Goal: Task Accomplishment & Management: Use online tool/utility

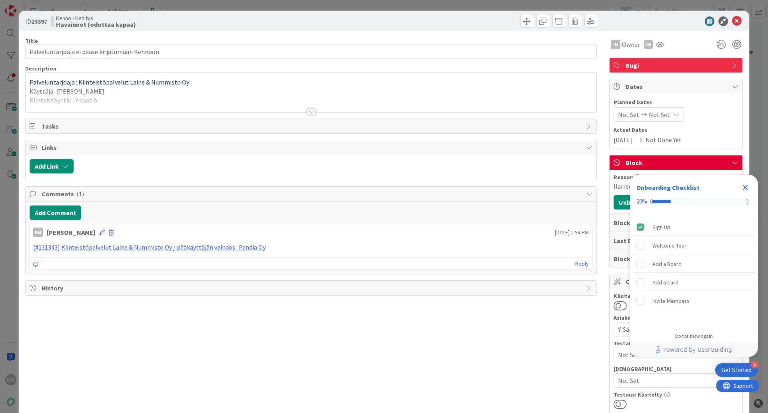
click at [307, 114] on div at bounding box center [311, 111] width 9 height 6
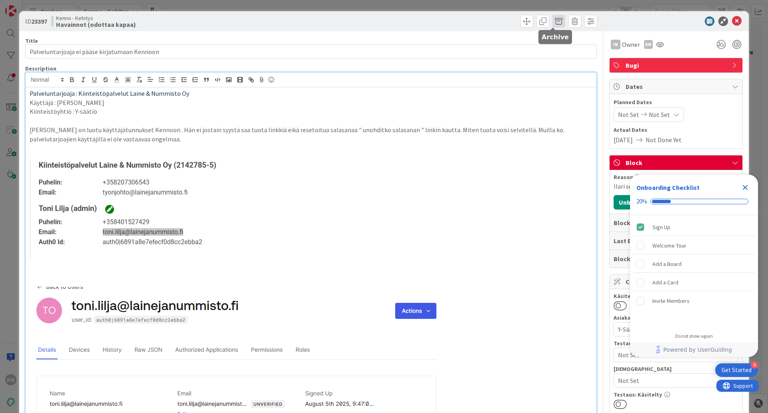
click at [555, 19] on span at bounding box center [559, 21] width 13 height 13
click at [569, 61] on button "Archive" at bounding box center [573, 59] width 32 height 14
